Goal: Obtain resource: Download file/media

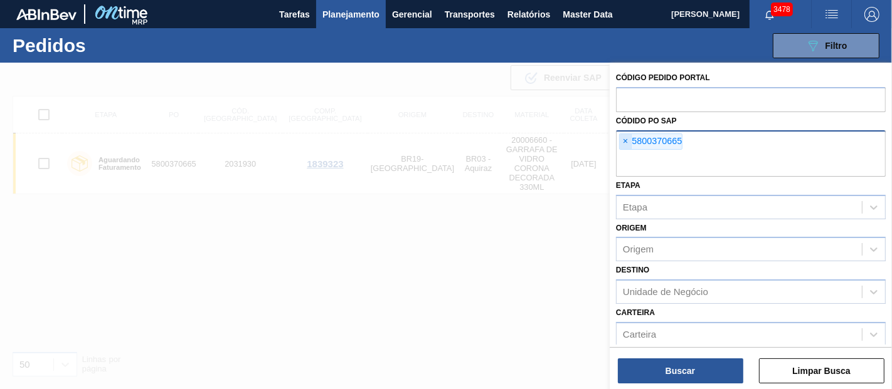
click at [620, 142] on span "×" at bounding box center [626, 141] width 12 height 15
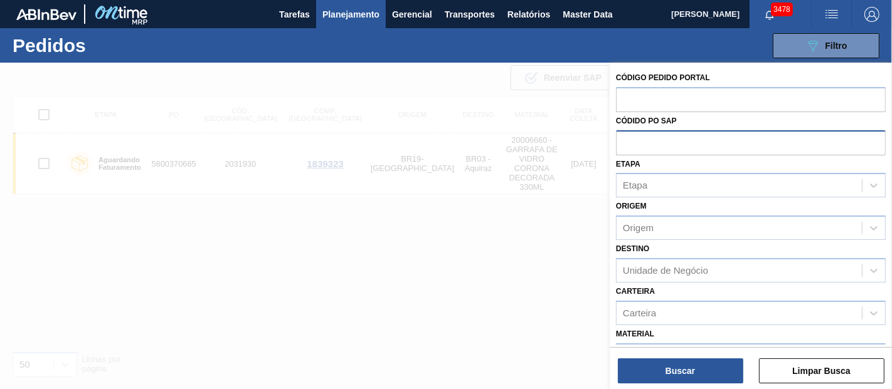
click at [632, 147] on input "text" at bounding box center [751, 142] width 270 height 24
paste input "text"
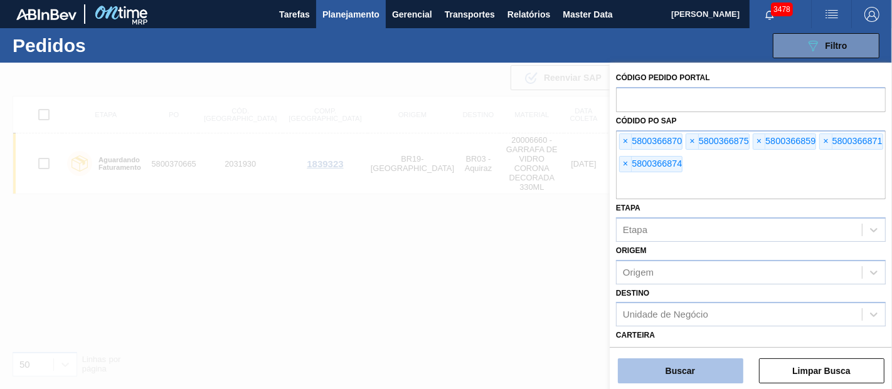
click at [694, 369] on button "Buscar" at bounding box center [680, 371] width 125 height 25
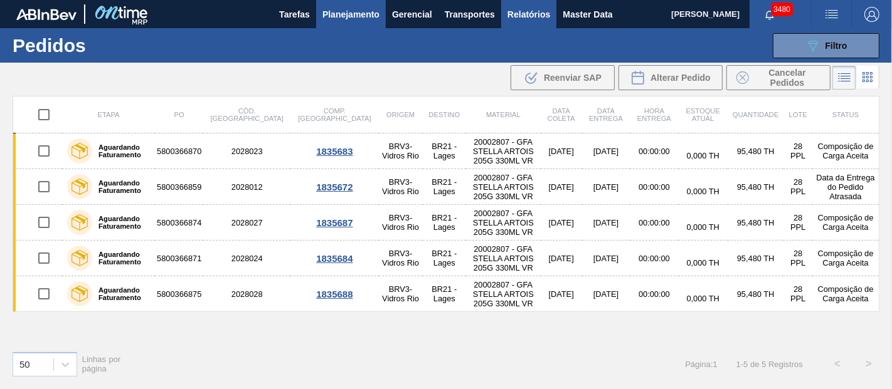
click at [550, 13] on button "Relatórios" at bounding box center [528, 14] width 55 height 28
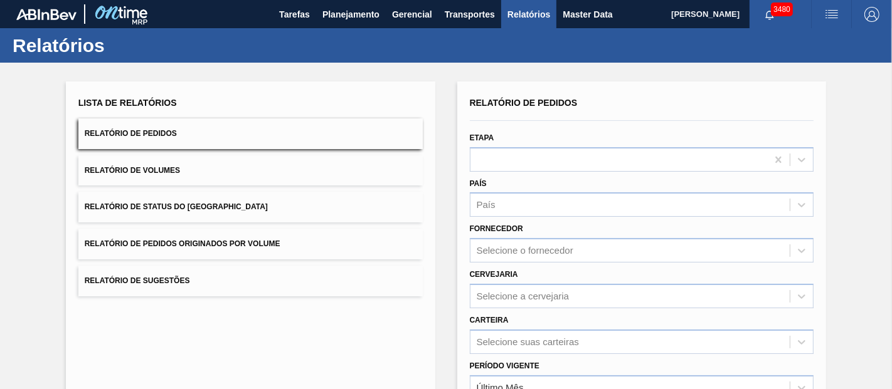
click at [176, 239] on button "Relatório de Pedidos Originados por Volume" at bounding box center [250, 244] width 344 height 31
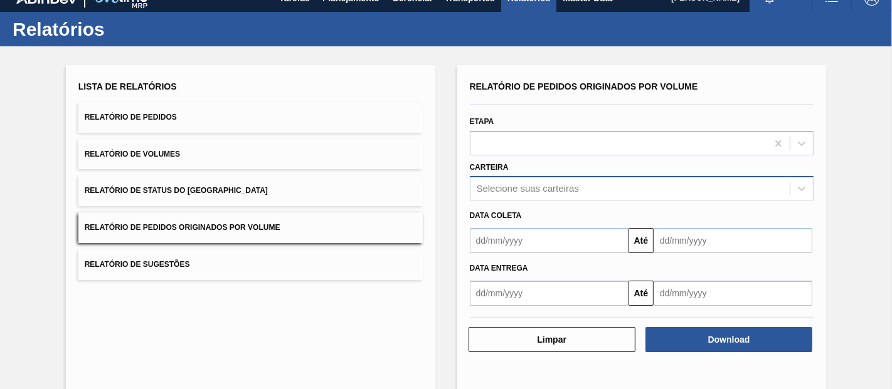
click at [528, 201] on div "Selecione suas carteiras" at bounding box center [642, 188] width 344 height 24
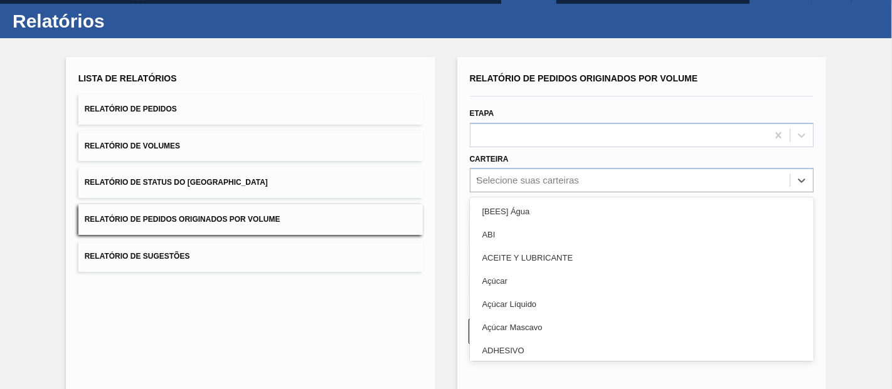
scroll to position [25, 0]
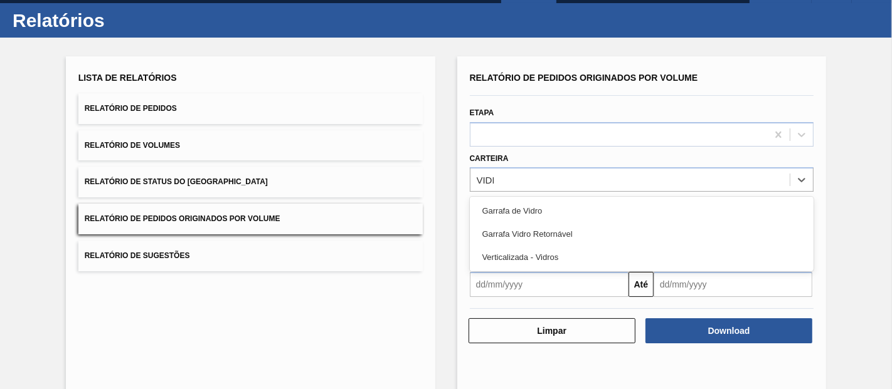
type input "VIDRO"
click at [527, 203] on div "Garrafa de Vidro" at bounding box center [642, 210] width 344 height 23
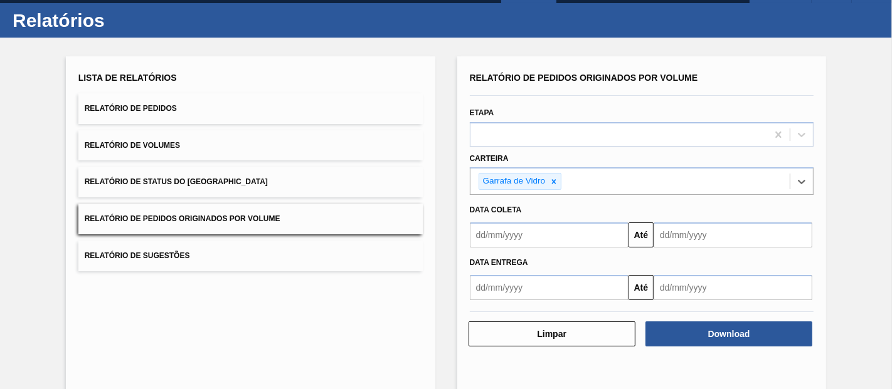
click at [545, 242] on input "text" at bounding box center [549, 235] width 159 height 25
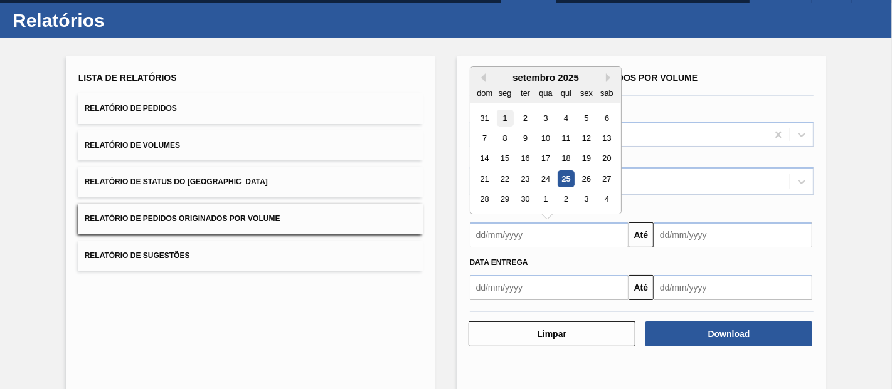
click at [498, 114] on div "1" at bounding box center [504, 118] width 17 height 17
type input "[DATE]"
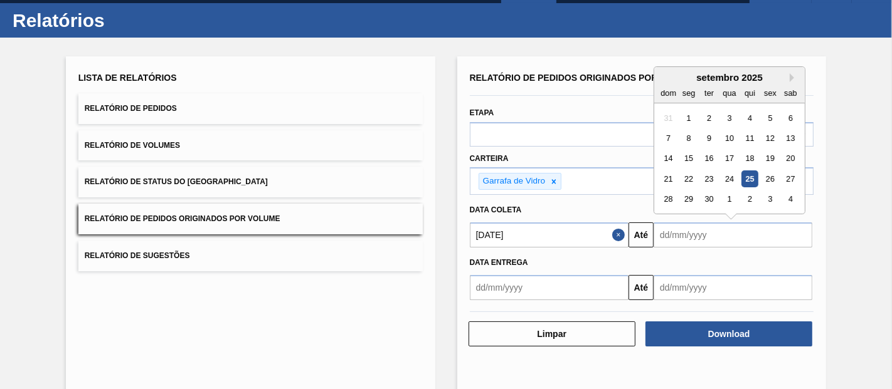
click at [680, 231] on input "text" at bounding box center [733, 235] width 159 height 25
click at [765, 176] on div "26" at bounding box center [769, 179] width 17 height 17
type input "[DATE]"
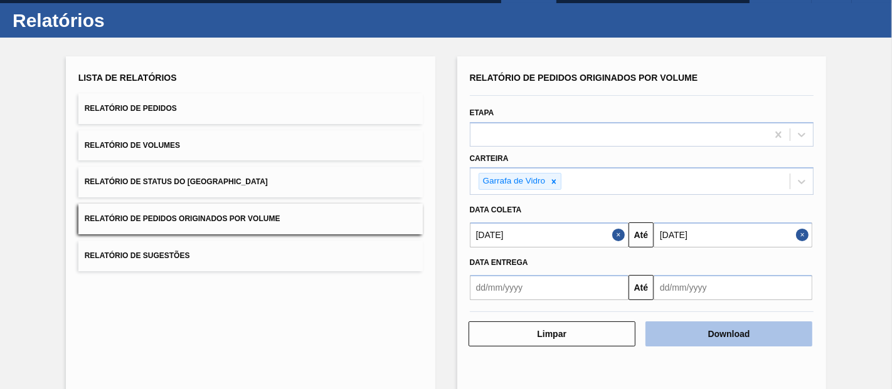
click at [722, 336] on button "Download" at bounding box center [728, 334] width 167 height 25
